Goal: Task Accomplishment & Management: Use online tool/utility

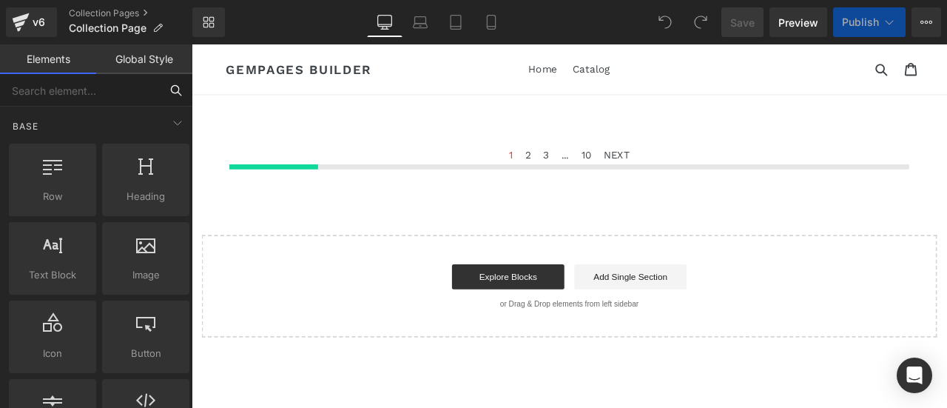
click at [65, 88] on input "text" at bounding box center [80, 90] width 160 height 33
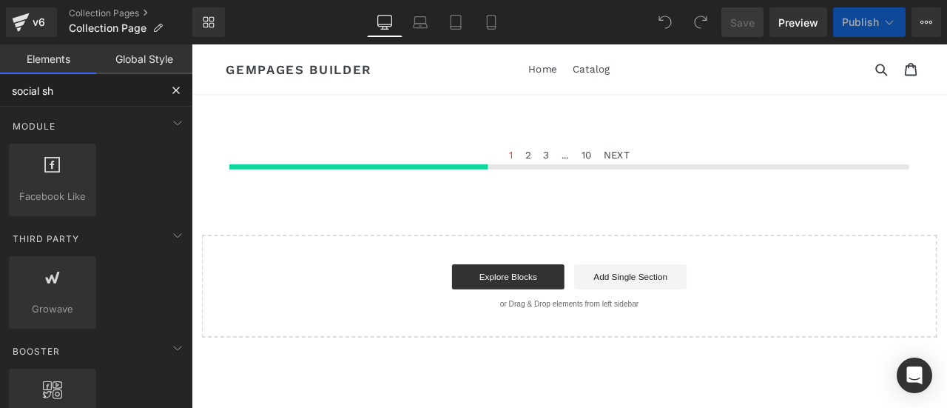
type input "social sha"
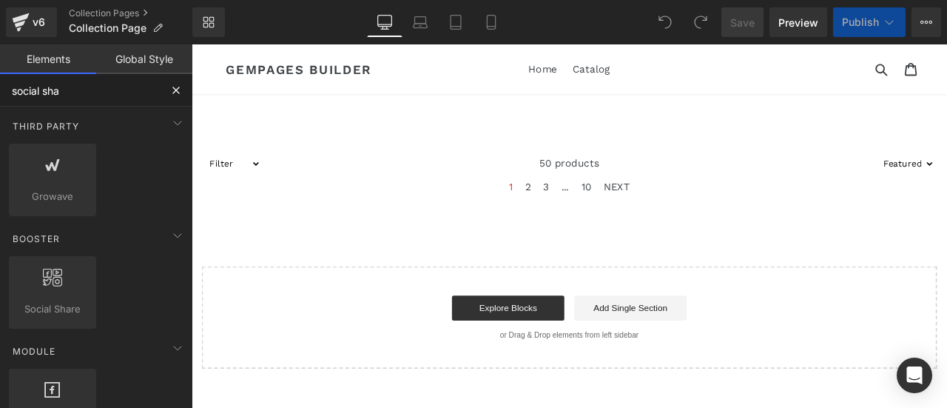
click at [96, 97] on input "social sha" at bounding box center [80, 90] width 160 height 33
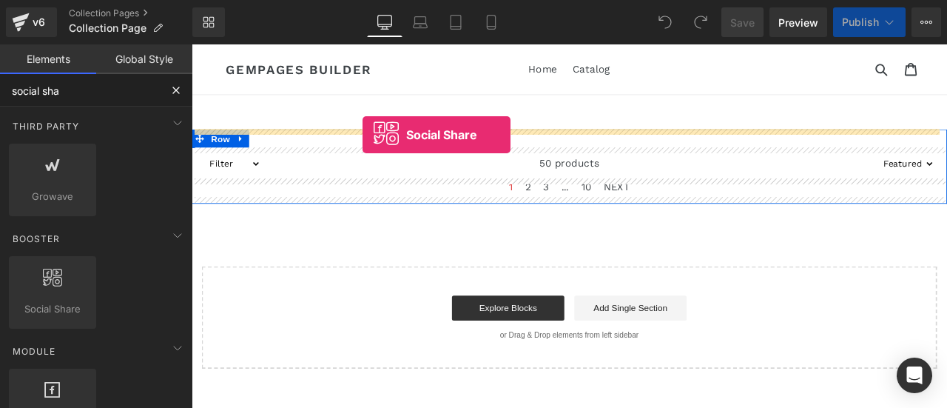
drag, startPoint x: 255, startPoint y: 303, endPoint x: 395, endPoint y: 152, distance: 205.3
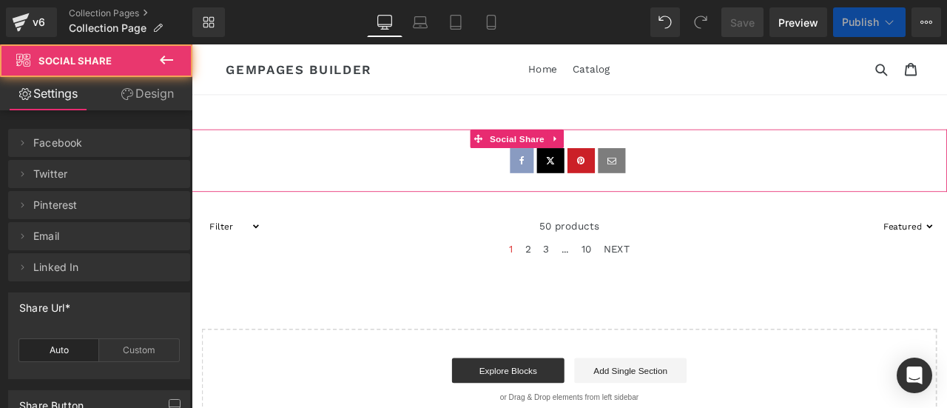
click at [580, 187] on link at bounding box center [583, 182] width 28 height 30
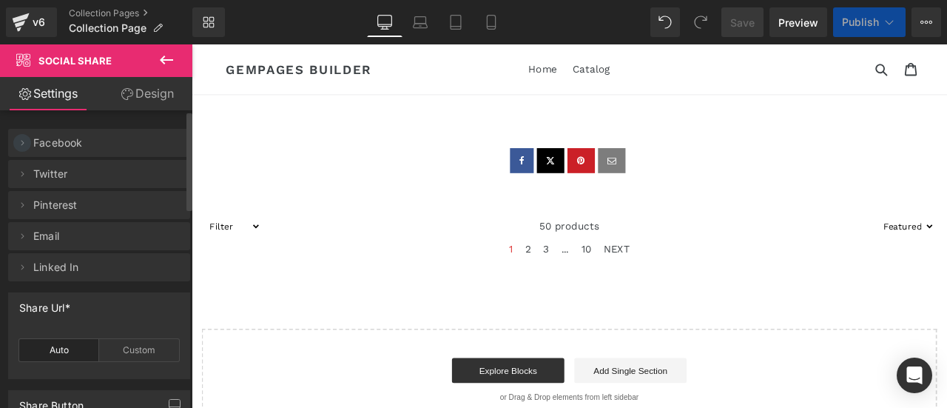
click at [23, 144] on icon at bounding box center [22, 142] width 3 height 5
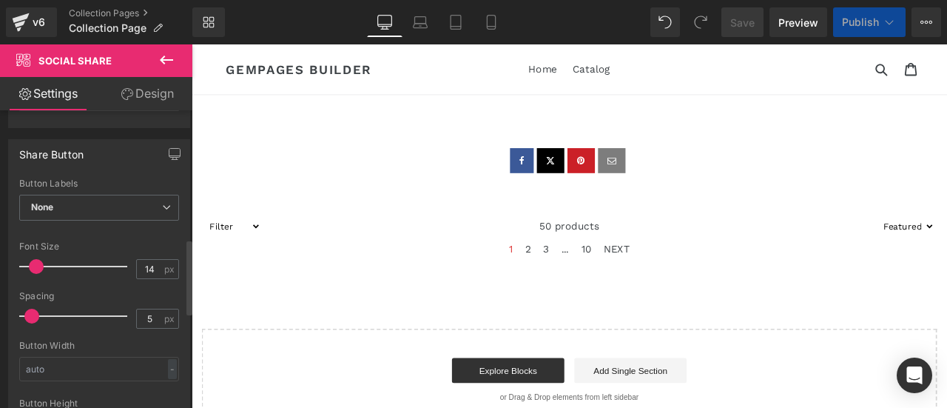
scroll to position [444, 0]
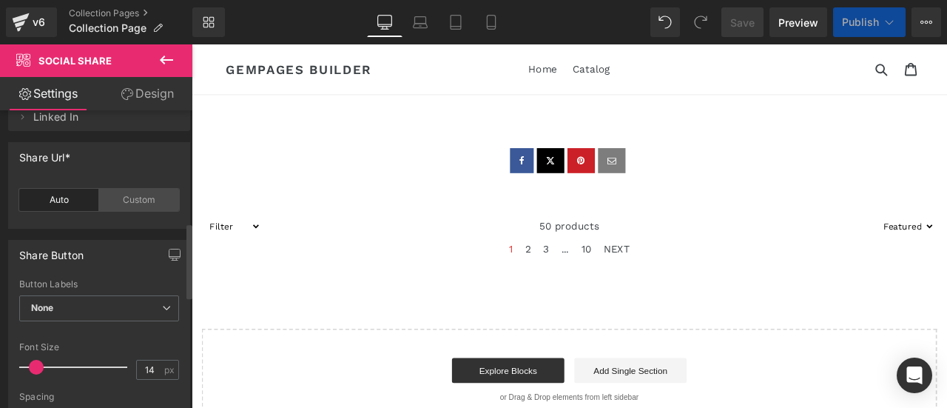
click at [130, 190] on div "Custom" at bounding box center [139, 200] width 80 height 22
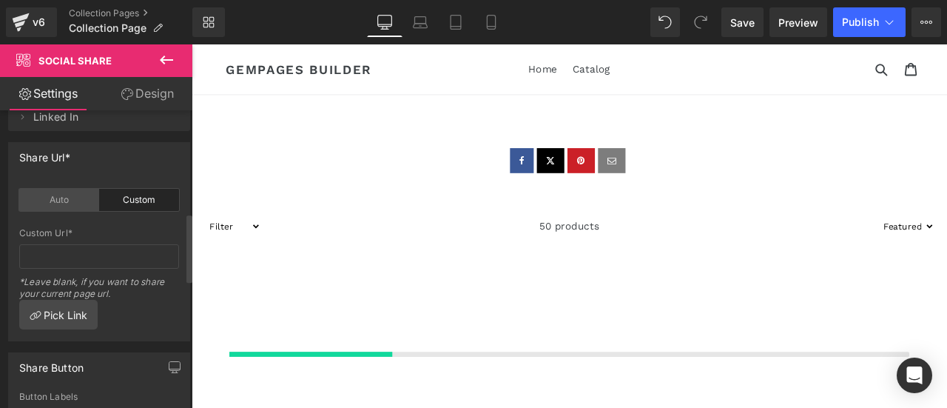
click at [84, 189] on div "Auto" at bounding box center [59, 200] width 80 height 22
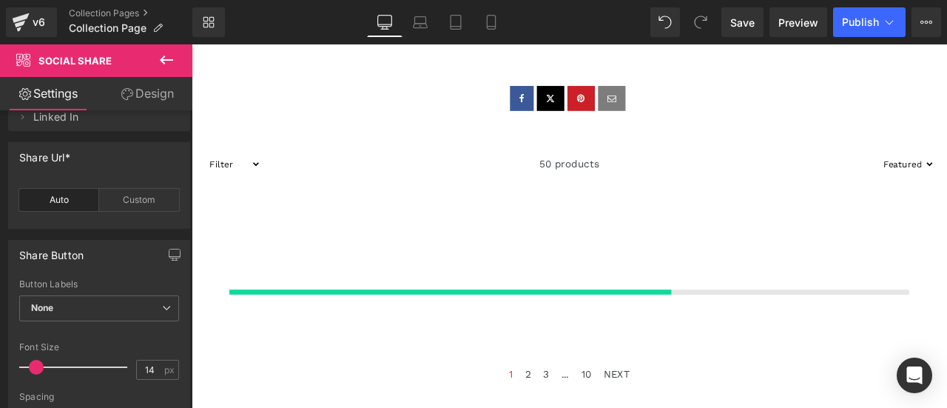
scroll to position [0, 0]
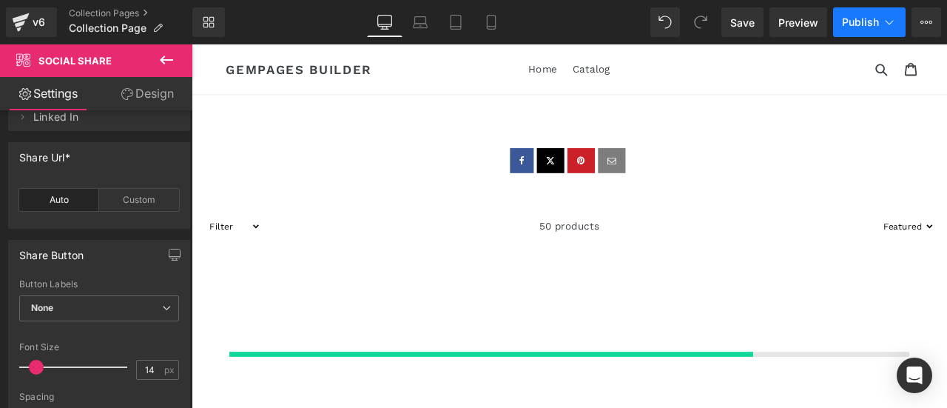
click at [879, 25] on button "Publish" at bounding box center [869, 22] width 73 height 30
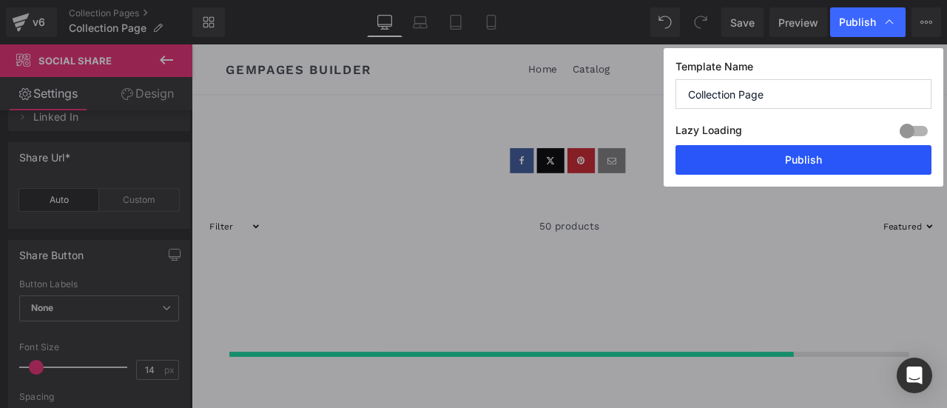
click at [805, 162] on button "Publish" at bounding box center [804, 160] width 256 height 30
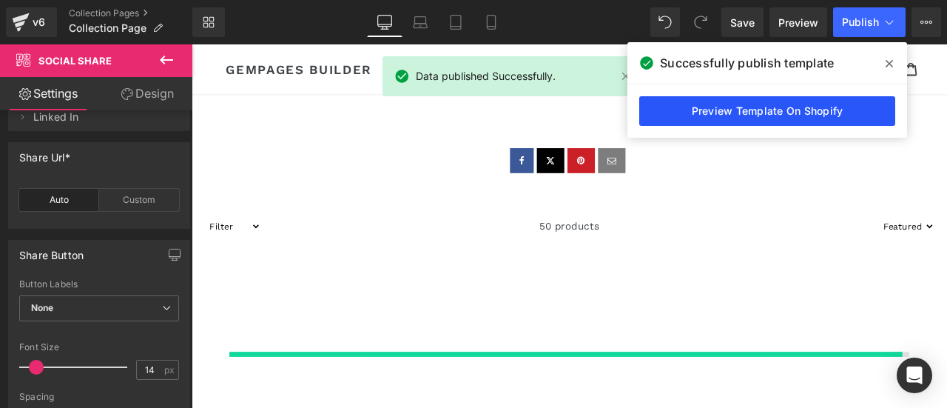
click at [825, 107] on link "Preview Template On Shopify" at bounding box center [768, 111] width 256 height 30
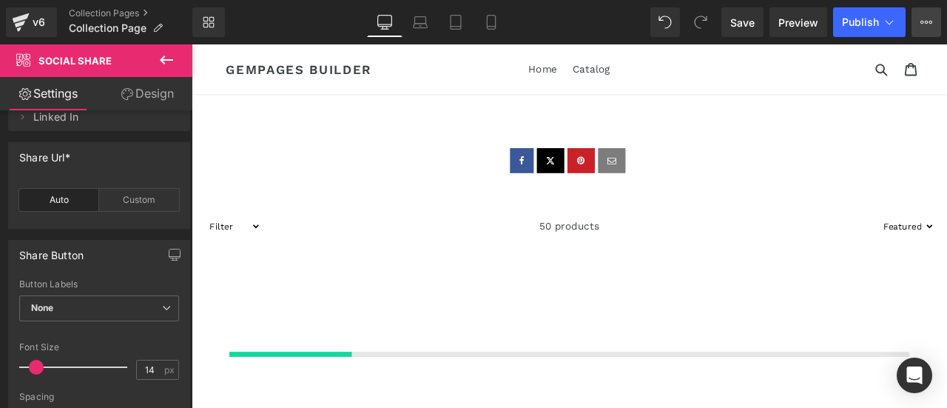
click at [917, 21] on button "View Live Page View with current Template Save Template to Library Schedule Pub…" at bounding box center [927, 22] width 30 height 30
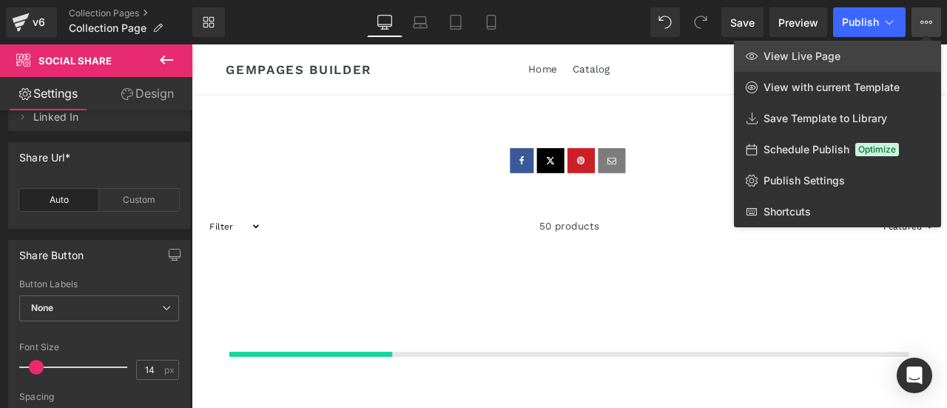
click at [821, 53] on span "View Live Page" at bounding box center [802, 56] width 77 height 13
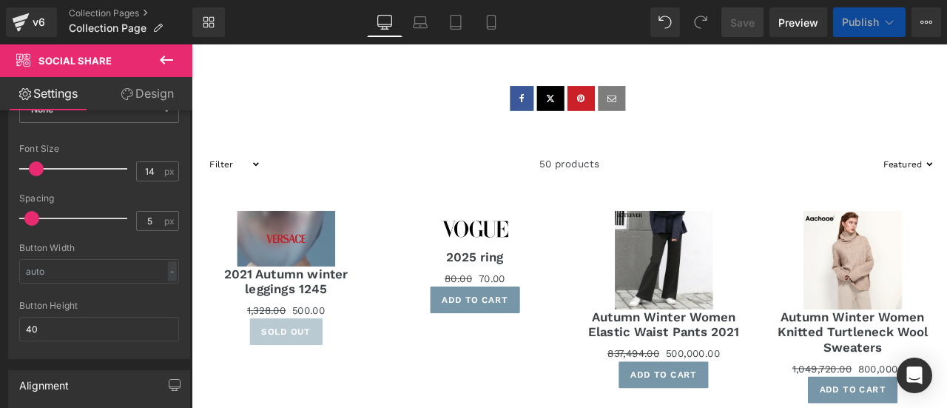
scroll to position [666, 0]
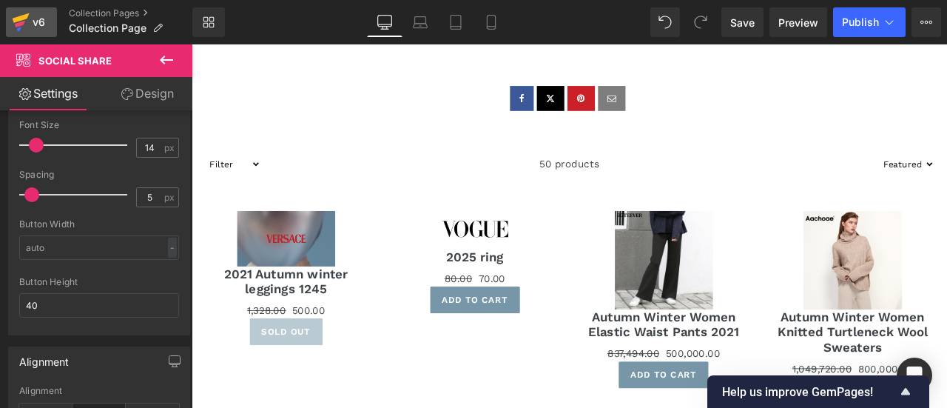
click at [38, 20] on div "v6" at bounding box center [39, 22] width 19 height 19
